Goal: Task Accomplishment & Management: Complete application form

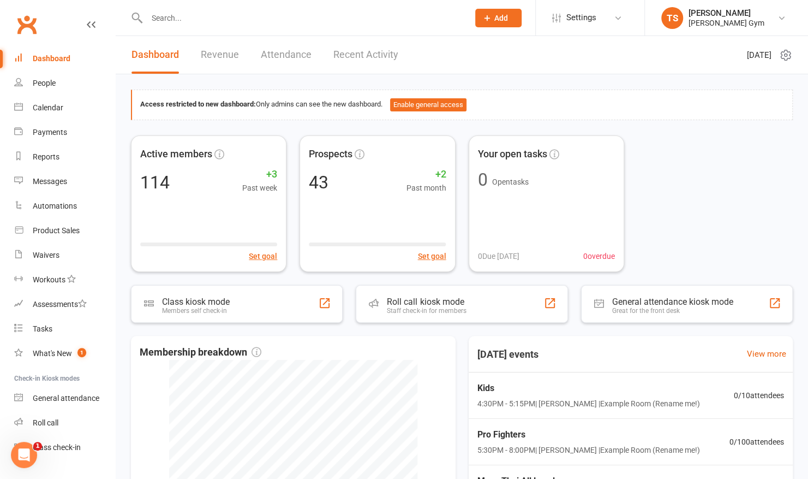
click at [175, 20] on input "text" at bounding box center [302, 17] width 318 height 15
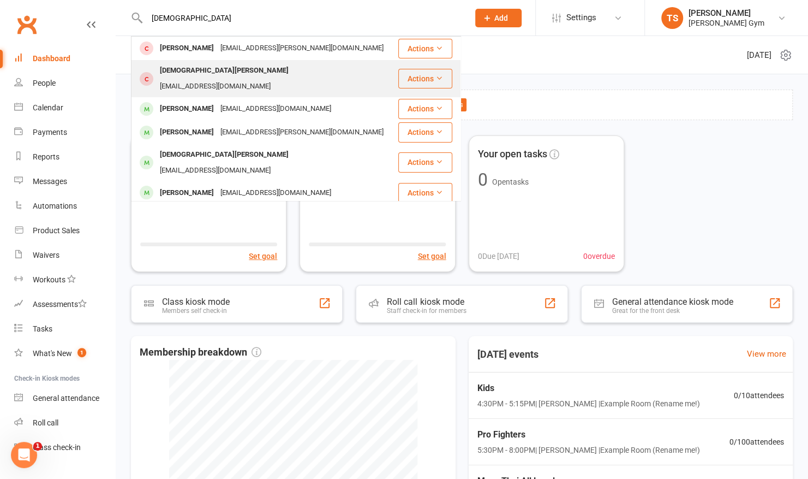
type input "christ"
click at [186, 69] on div "Christian Pelusi" at bounding box center [224, 71] width 135 height 16
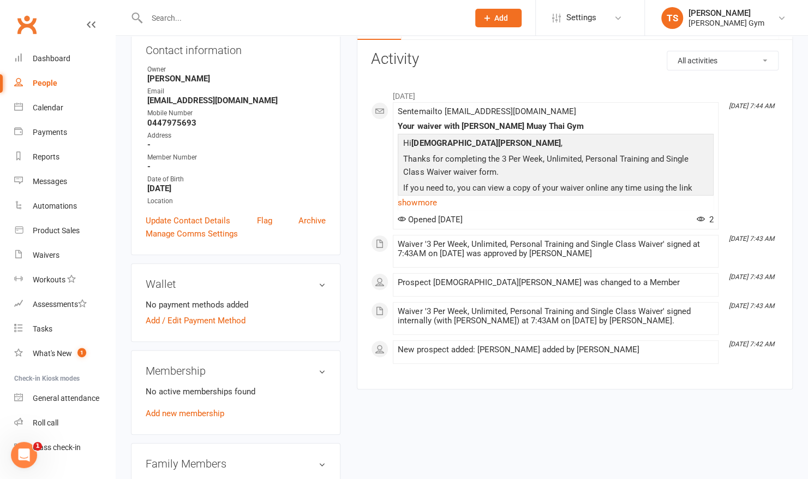
scroll to position [125, 0]
click at [215, 412] on link "Add new membership" at bounding box center [185, 412] width 79 height 10
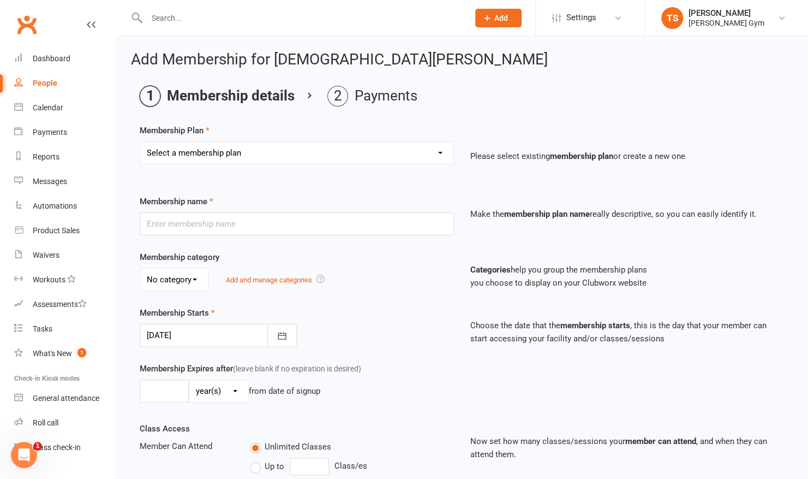
click at [248, 154] on select "Select a membership plan Create new Membership Plan Kid & Teen - Membership Gen…" at bounding box center [296, 153] width 313 height 22
select select "2"
click at [140, 142] on select "Select a membership plan Create new Membership Plan Kid & Teen - Membership Gen…" at bounding box center [296, 153] width 313 height 22
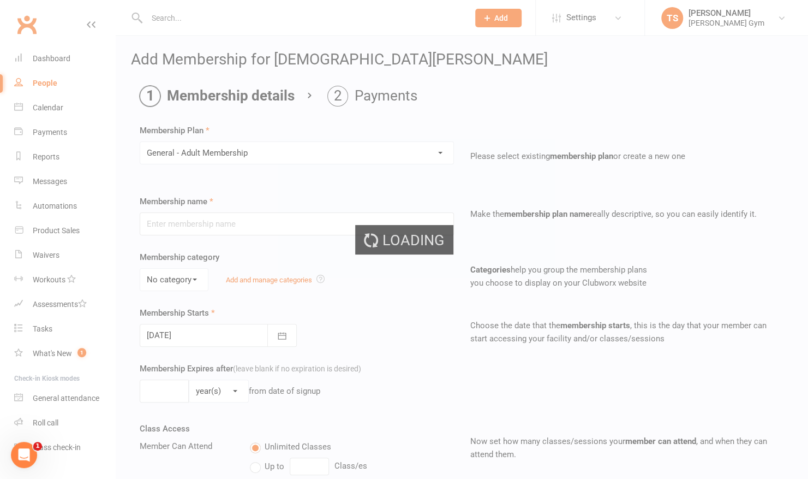
type input "General - Adult Membership"
select select "0"
type input "0"
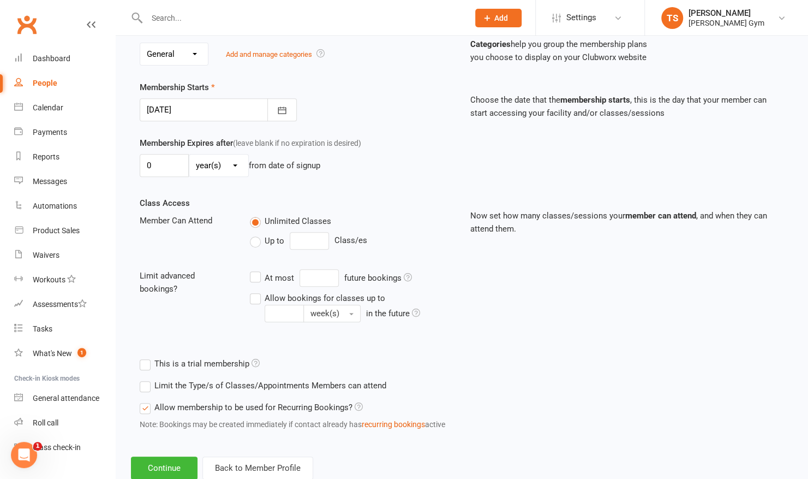
scroll to position [230, 0]
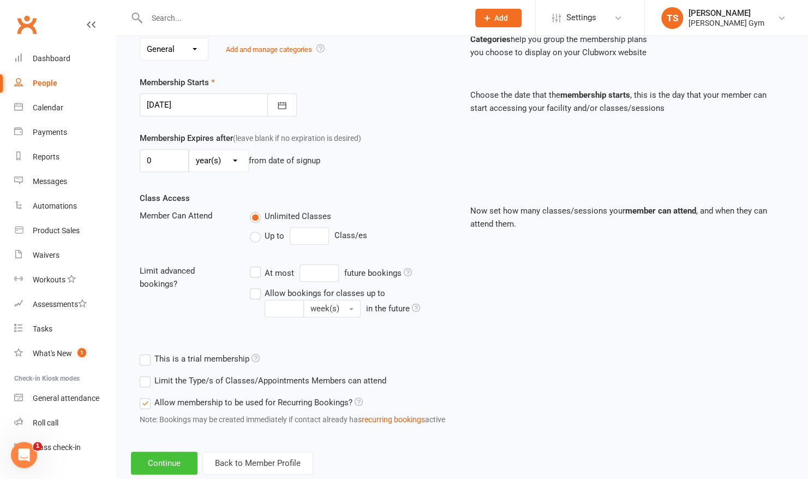
click at [160, 460] on button "Continue" at bounding box center [164, 462] width 67 height 23
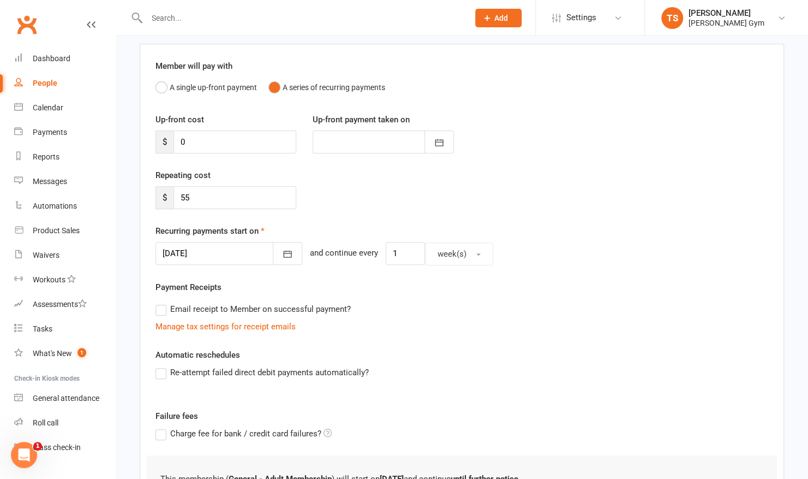
scroll to position [79, 0]
click at [165, 369] on label "Re-attempt failed direct debit payments automatically?" at bounding box center [261, 372] width 213 height 13
click at [163, 366] on input "Re-attempt failed direct debit payments automatically?" at bounding box center [158, 366] width 7 height 0
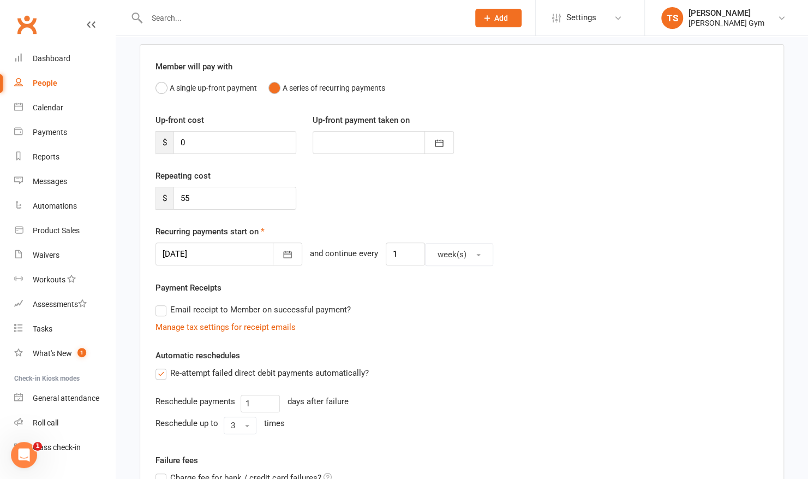
scroll to position [268, 0]
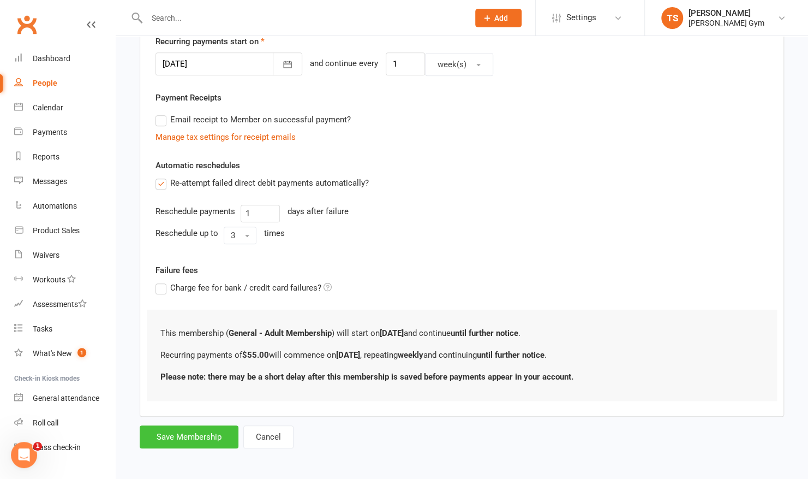
click at [178, 434] on button "Save Membership" at bounding box center [189, 436] width 99 height 23
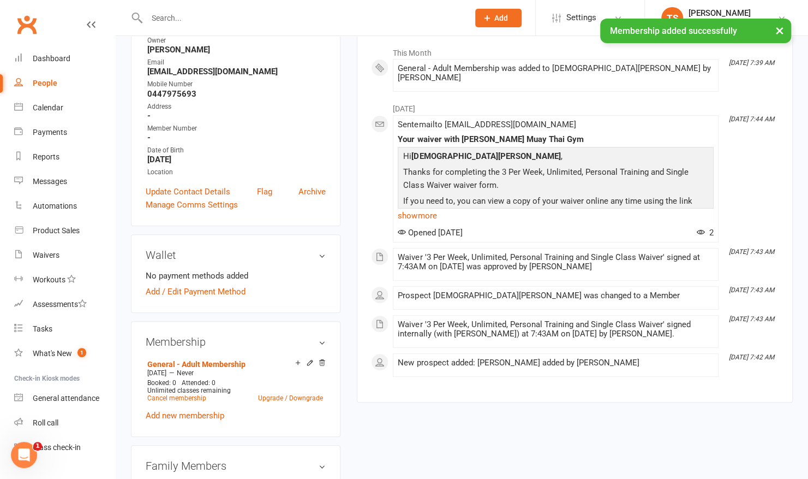
scroll to position [183, 0]
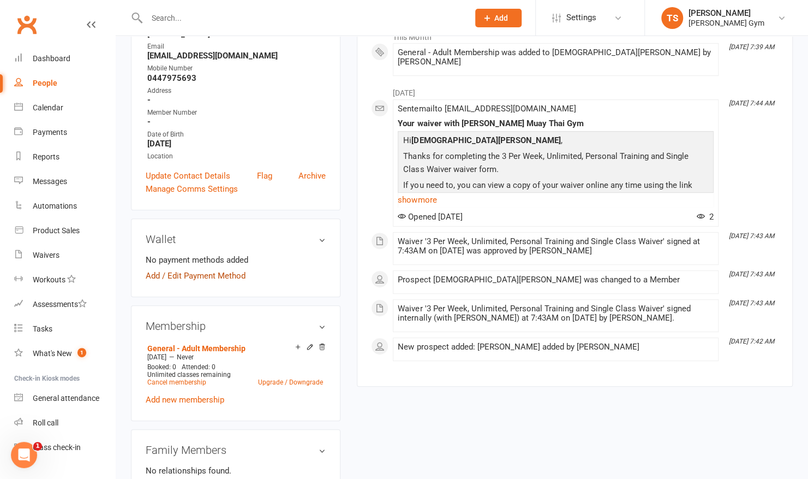
click at [203, 269] on link "Add / Edit Payment Method" at bounding box center [196, 275] width 100 height 13
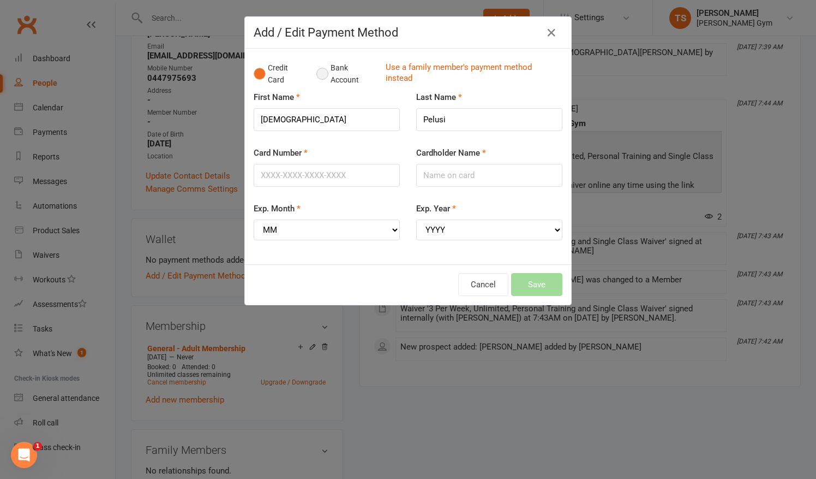
click at [319, 76] on button "Bank Account" at bounding box center [346, 73] width 61 height 33
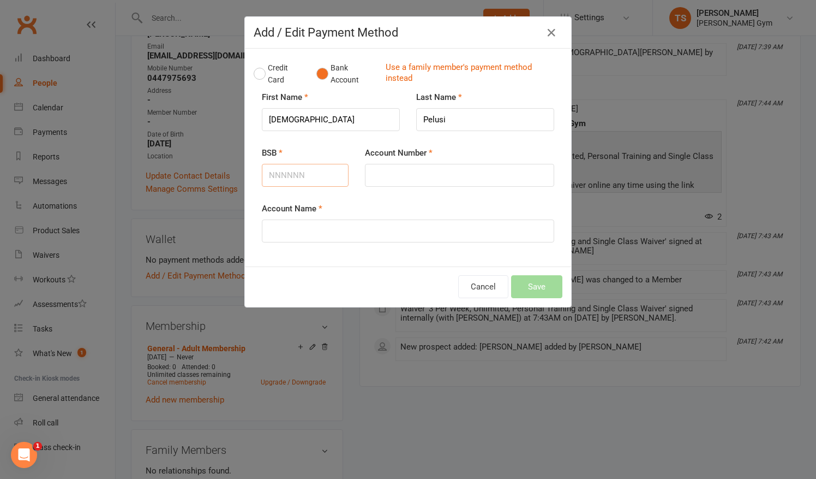
click at [311, 172] on input "BSB" at bounding box center [305, 175] width 87 height 23
paste input "083166"
type input "083166"
click at [392, 176] on input "Account Number" at bounding box center [459, 175] width 189 height 23
paste input "465407580"
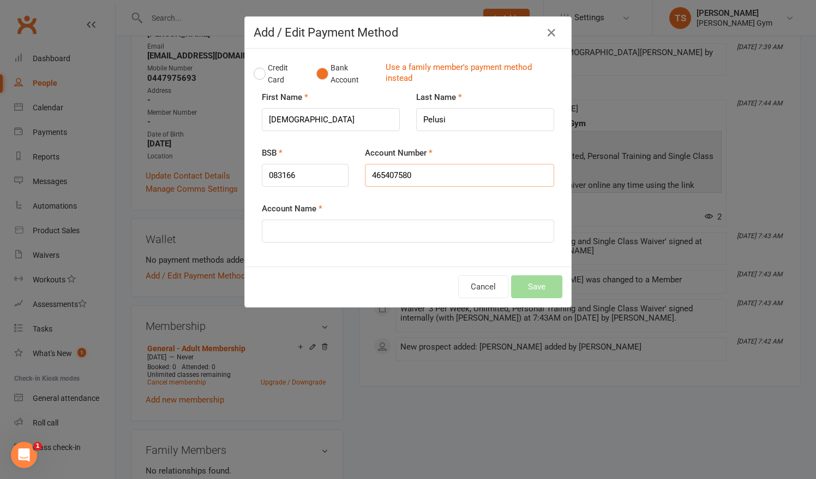
type input "465407580"
click at [354, 231] on input "Account Name" at bounding box center [408, 230] width 292 height 23
click at [354, 231] on input "Christ" at bounding box center [408, 230] width 292 height 23
click at [321, 232] on input "Christ" at bounding box center [408, 230] width 292 height 23
click at [368, 228] on input "Christ" at bounding box center [408, 230] width 292 height 23
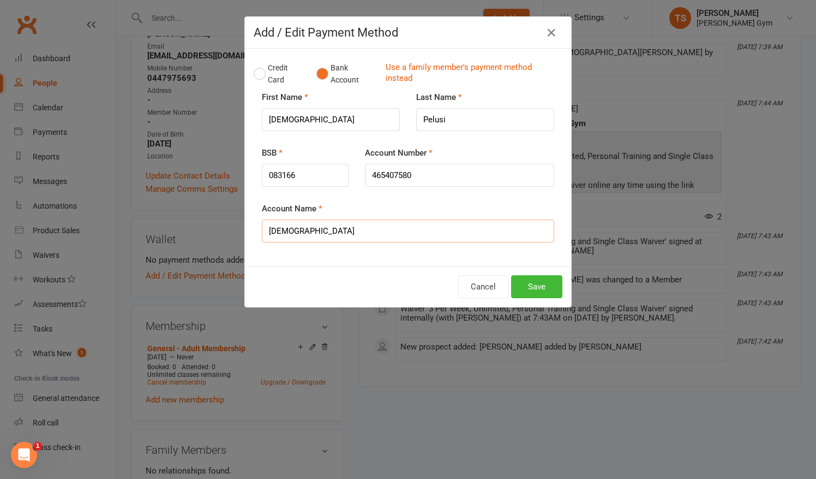
click at [302, 229] on input "Christ" at bounding box center [408, 230] width 292 height 23
type input "Christian Pelusi"
click at [527, 280] on button "Save" at bounding box center [536, 286] width 51 height 23
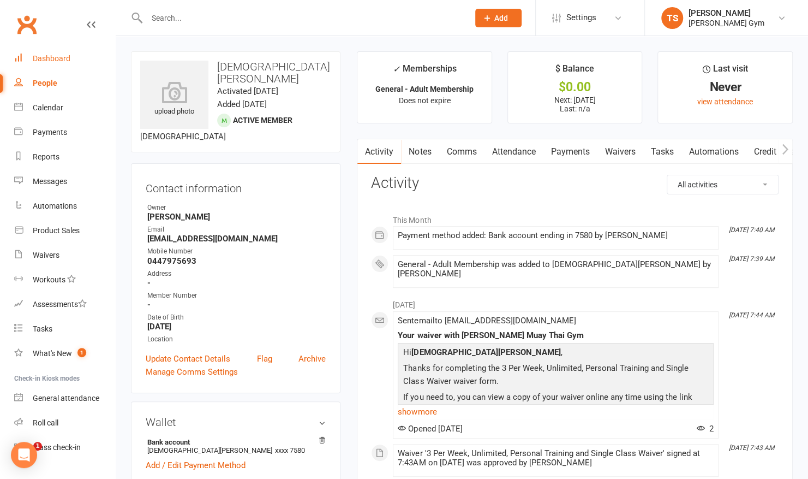
click at [65, 60] on div "Dashboard" at bounding box center [52, 58] width 38 height 9
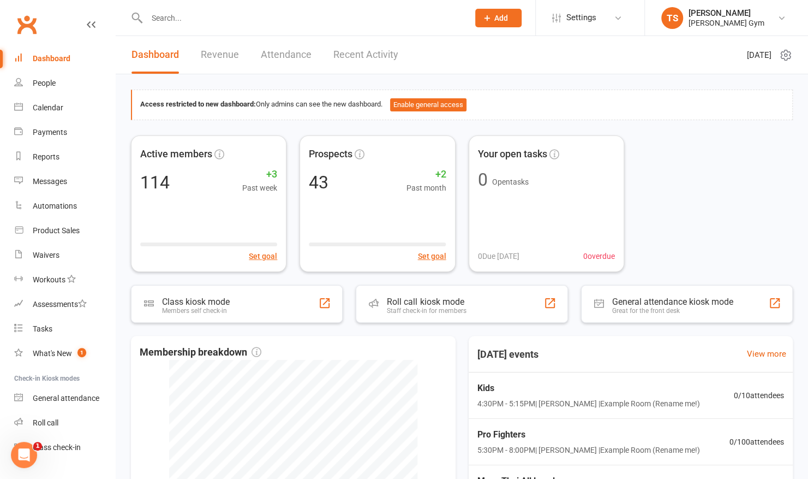
scroll to position [210, 0]
click at [39, 85] on div "People" at bounding box center [44, 83] width 23 height 9
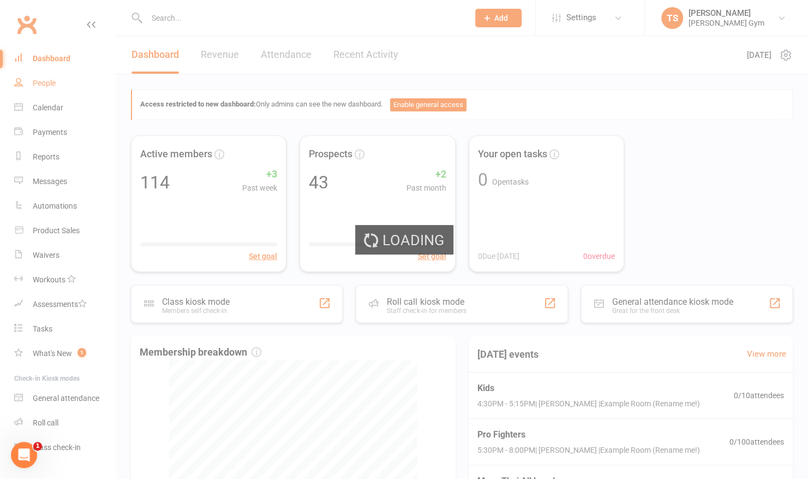
select select "100"
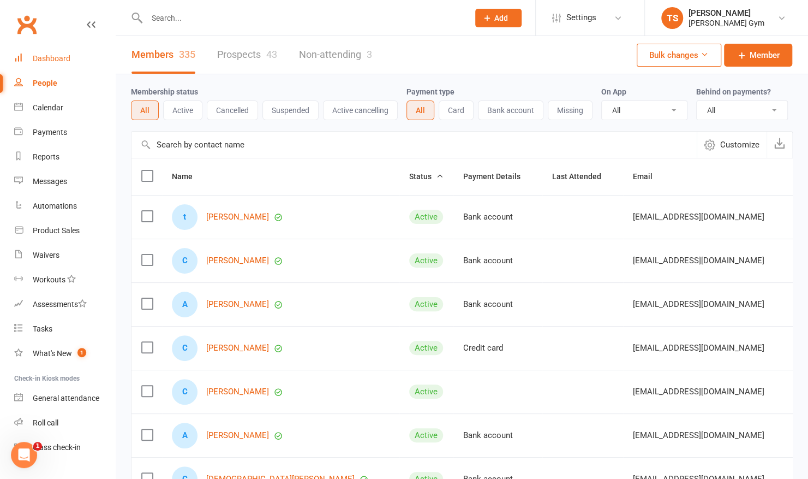
click at [59, 61] on div "Dashboard" at bounding box center [52, 58] width 38 height 9
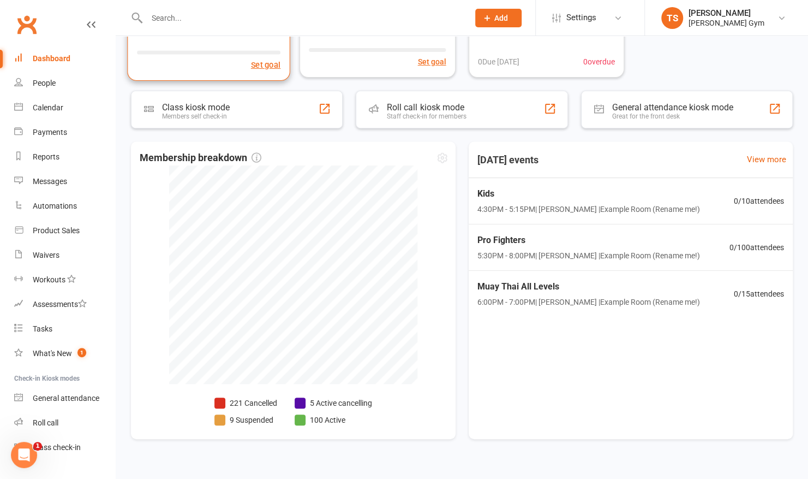
scroll to position [210, 0]
